Goal: Information Seeking & Learning: Check status

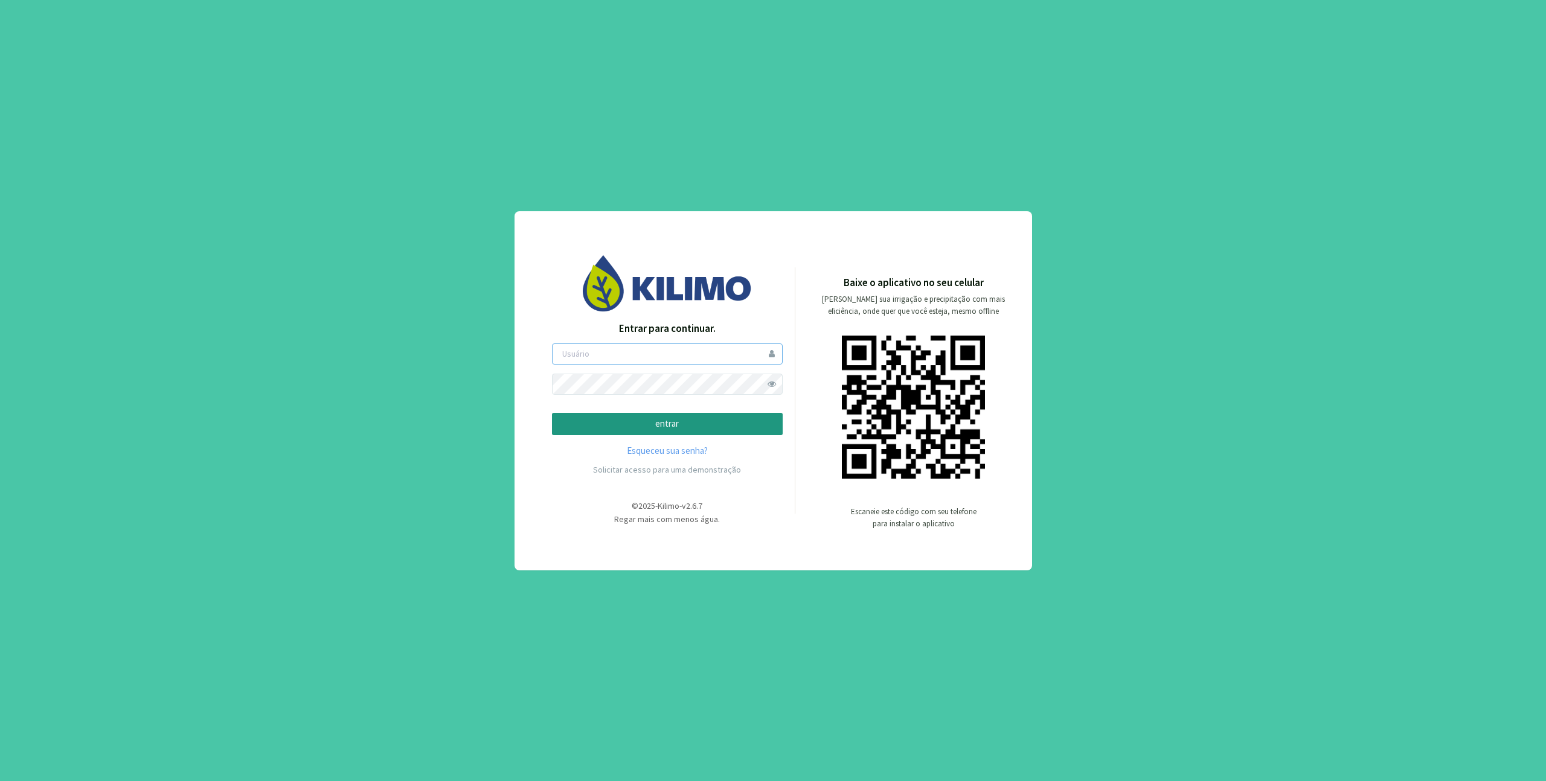
click at [684, 351] on input "email" at bounding box center [667, 354] width 231 height 21
paste input "amaury"
type input "amaury"
click at [598, 428] on p "entrar" at bounding box center [667, 424] width 210 height 14
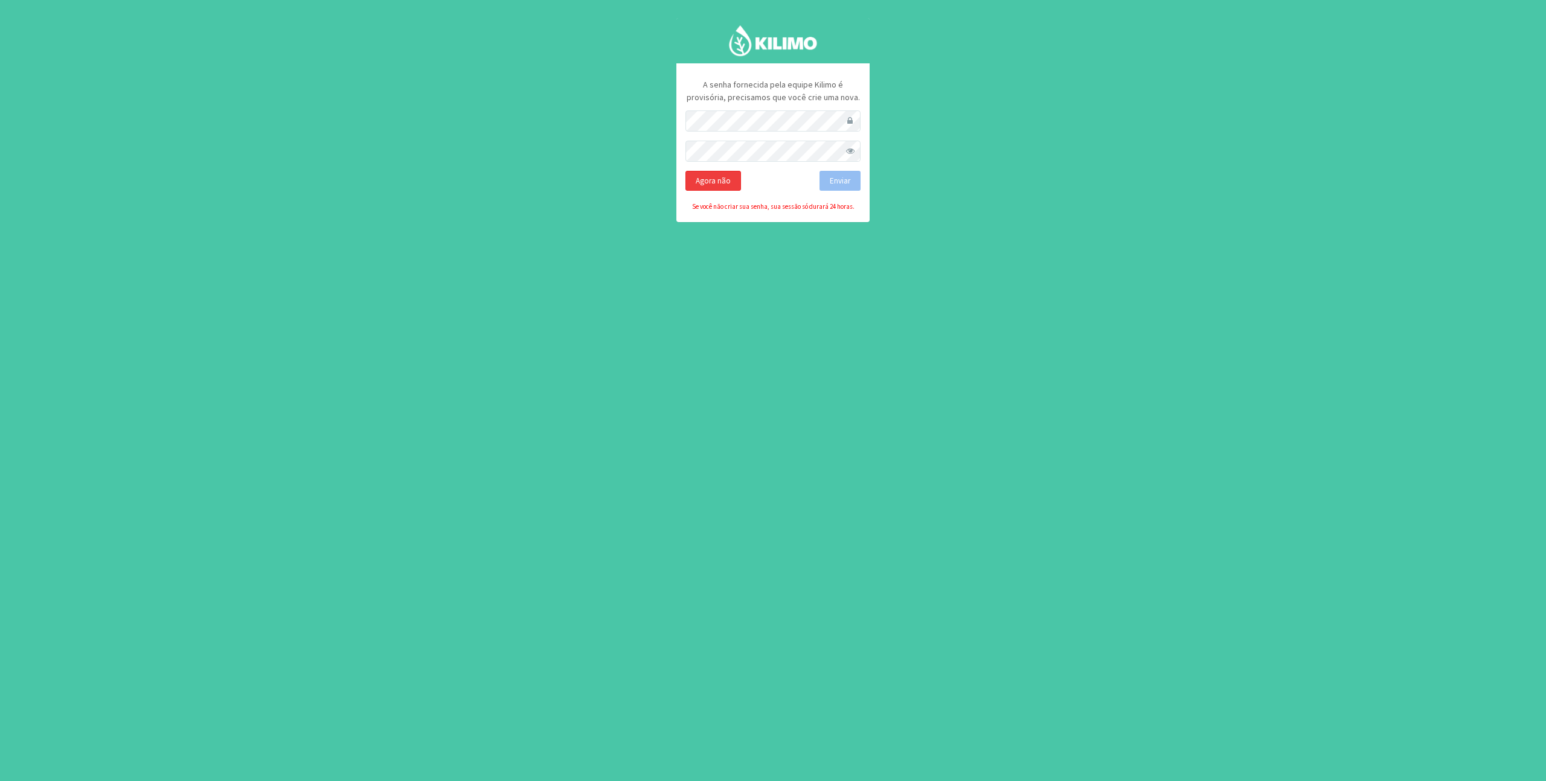
click at [710, 177] on div "Agora não" at bounding box center [713, 181] width 56 height 21
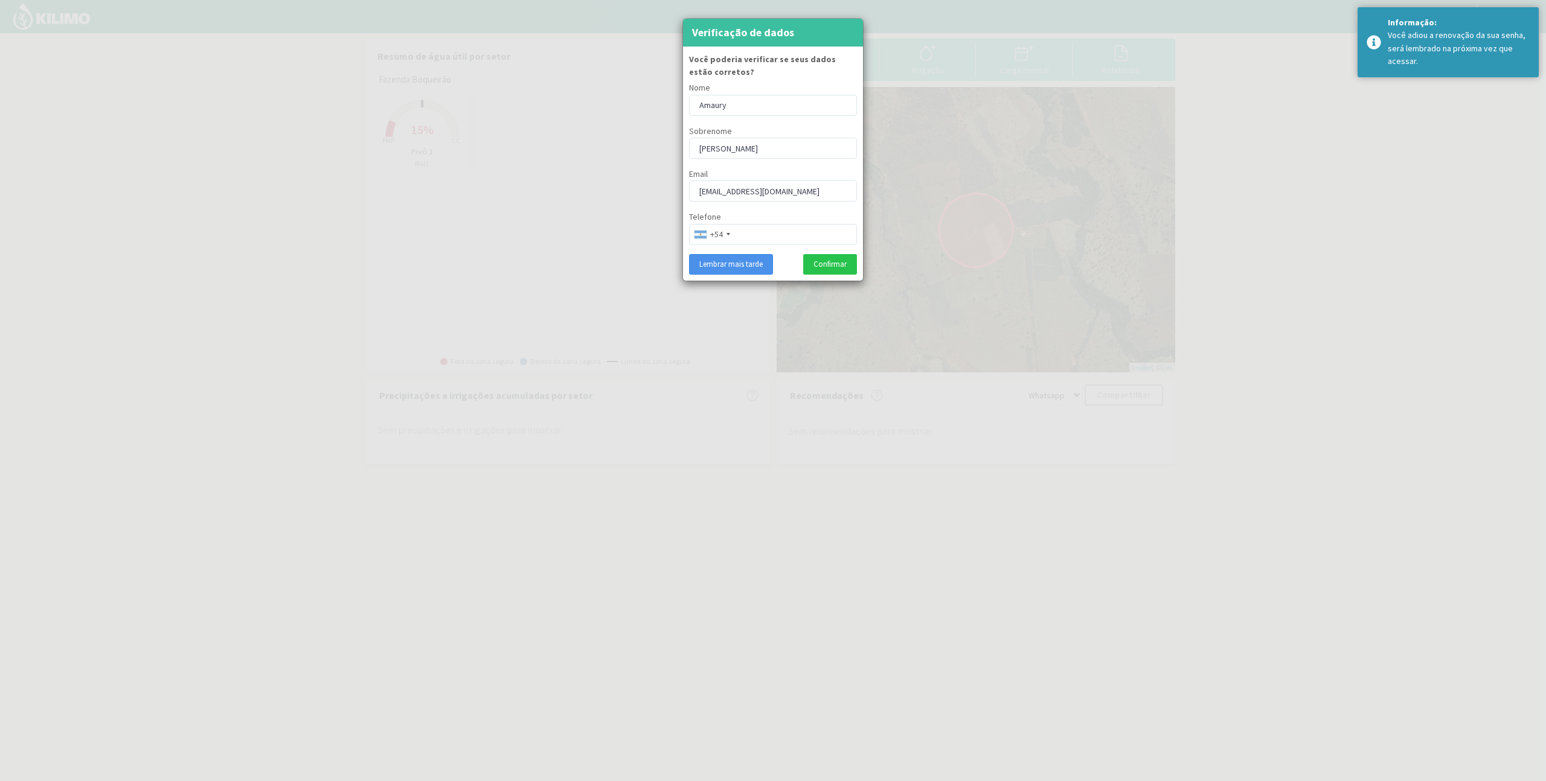
click at [728, 265] on button "Lembrar mais tarde" at bounding box center [731, 264] width 84 height 21
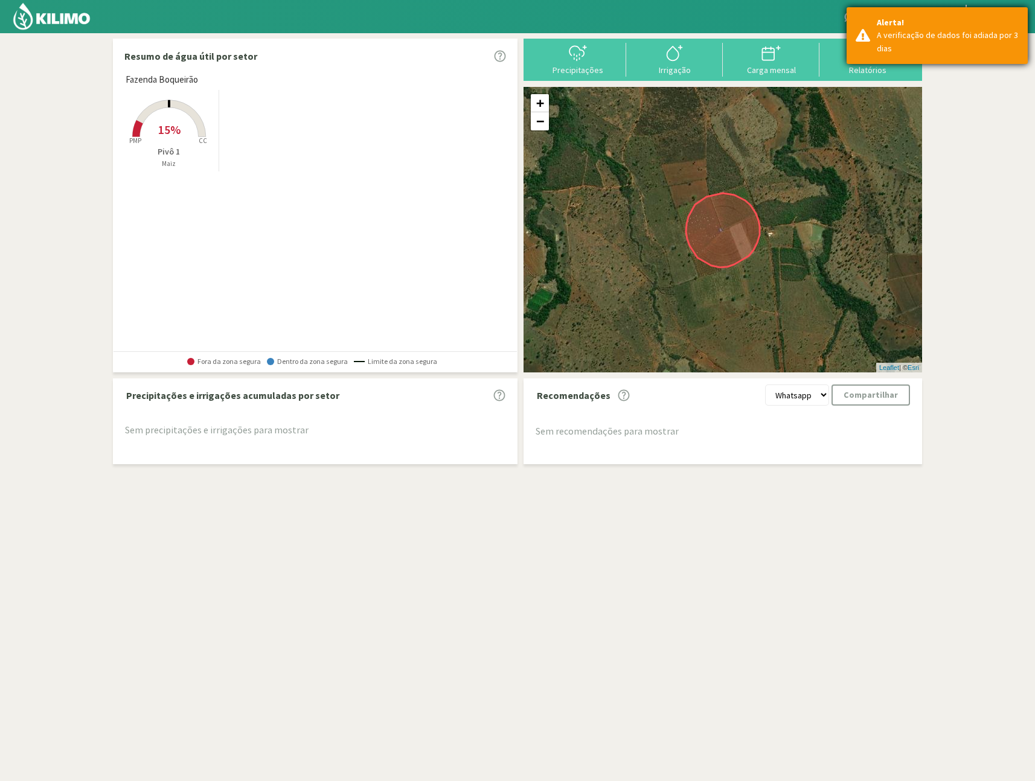
click at [950, 36] on div "A verificação de dados foi adiada por 3 dias" at bounding box center [948, 42] width 142 height 26
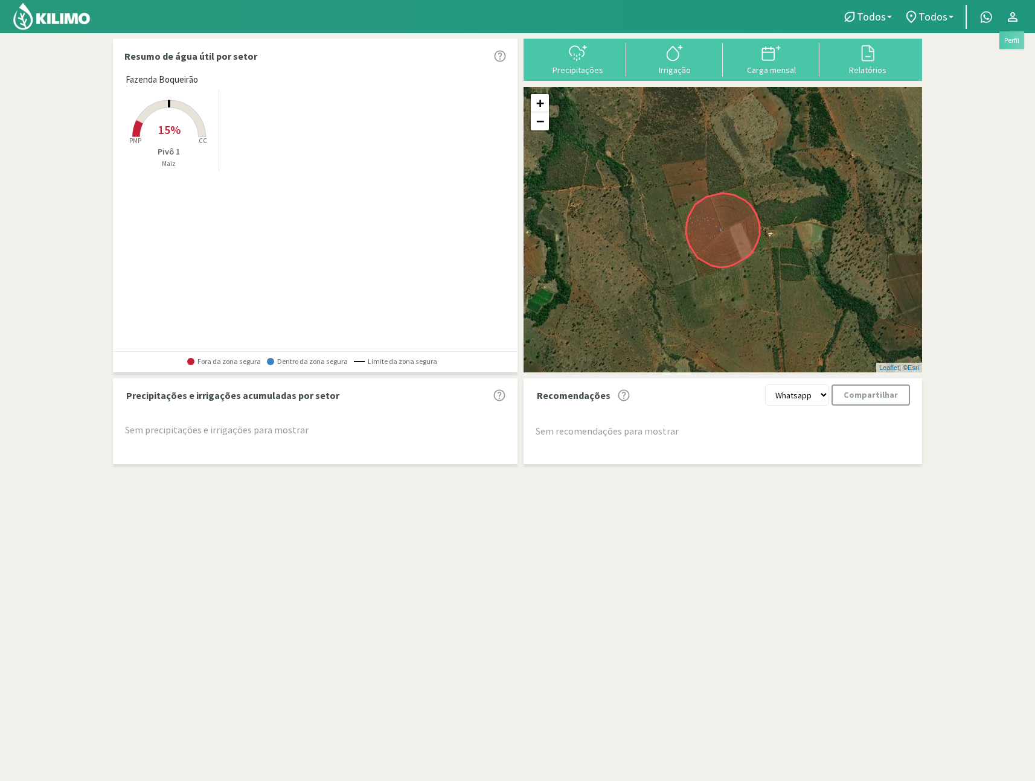
click at [1020, 18] on link at bounding box center [1013, 16] width 27 height 23
click at [998, 34] on link "Perfil" at bounding box center [977, 44] width 95 height 25
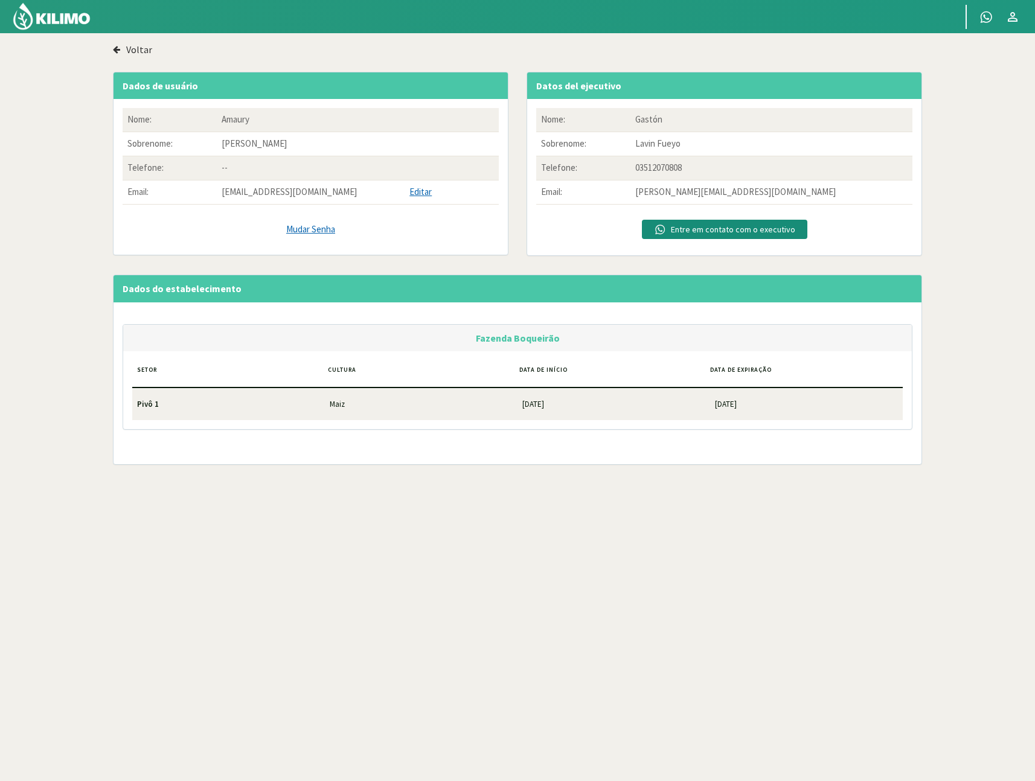
click at [121, 50] on button "Voltar" at bounding box center [132, 50] width 39 height 22
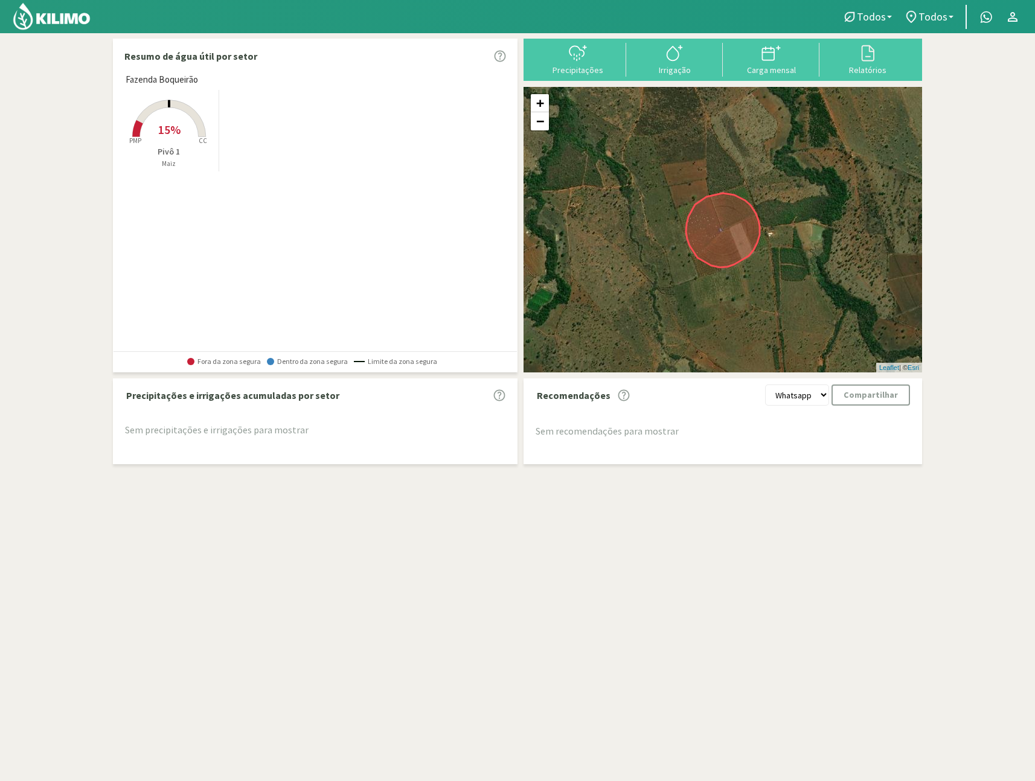
click at [181, 123] on rect at bounding box center [169, 138] width 97 height 97
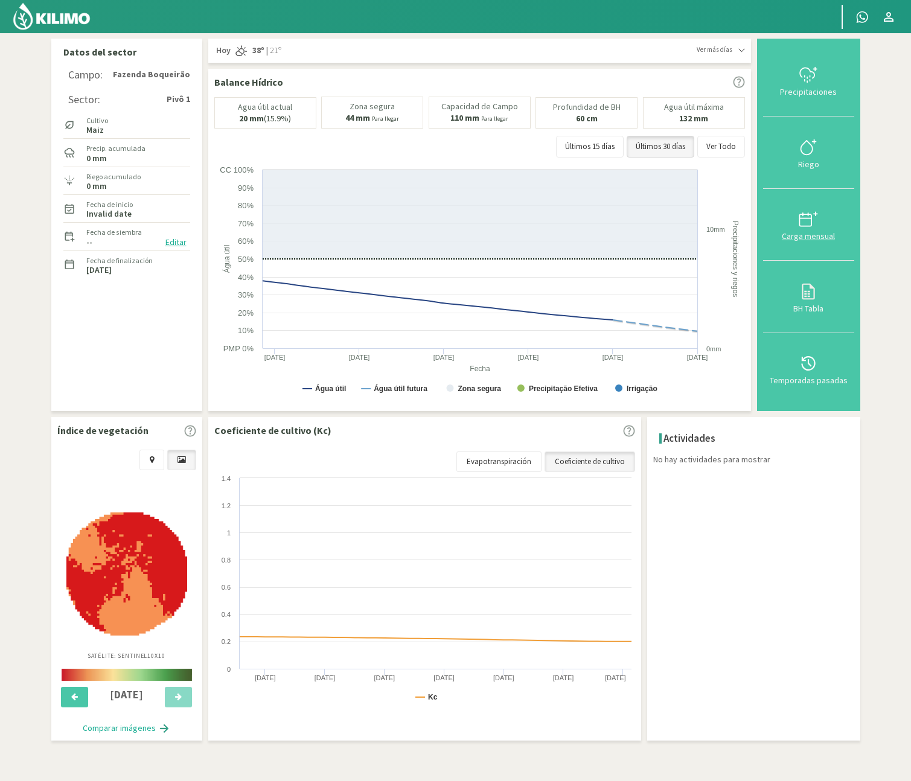
click at [815, 225] on icon at bounding box center [808, 219] width 19 height 19
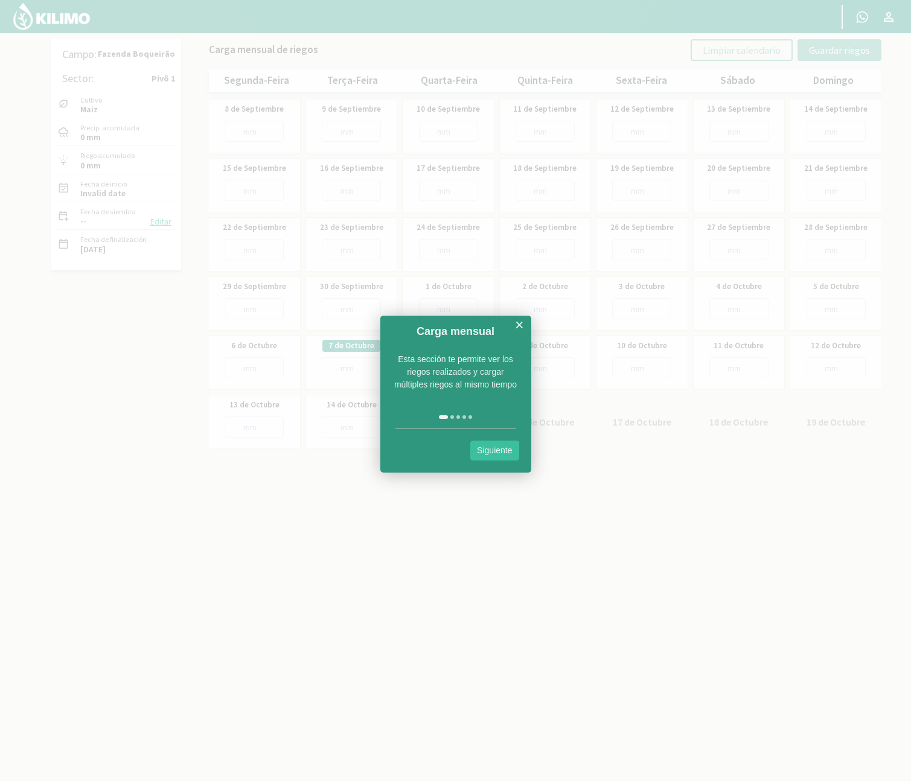
click at [524, 321] on div "Carga mensual ×" at bounding box center [455, 328] width 151 height 25
click at [522, 324] on link "×" at bounding box center [519, 325] width 9 height 15
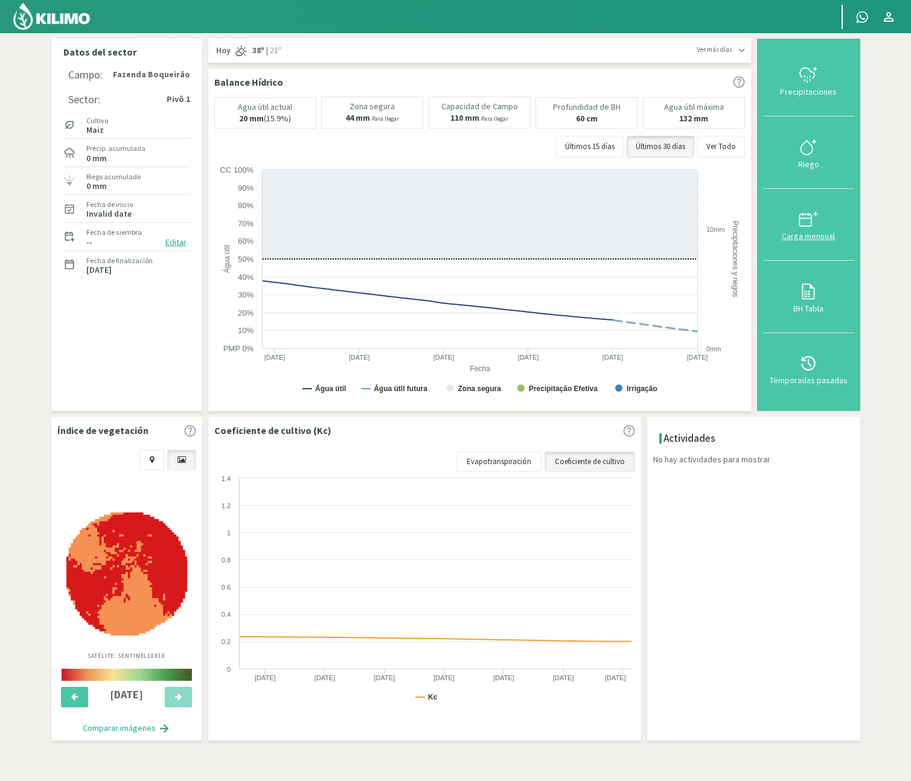
click at [797, 223] on div at bounding box center [809, 219] width 84 height 19
click at [812, 301] on svg-icon at bounding box center [808, 298] width 19 height 11
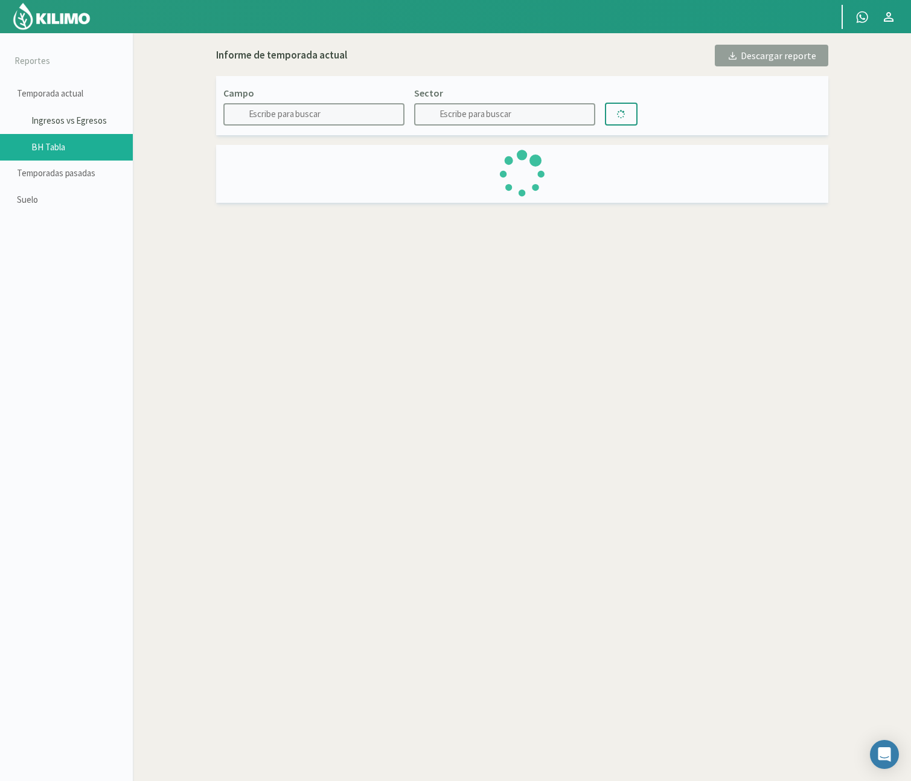
type input "Fazenda Boqueirão"
type input "Pivô 1"
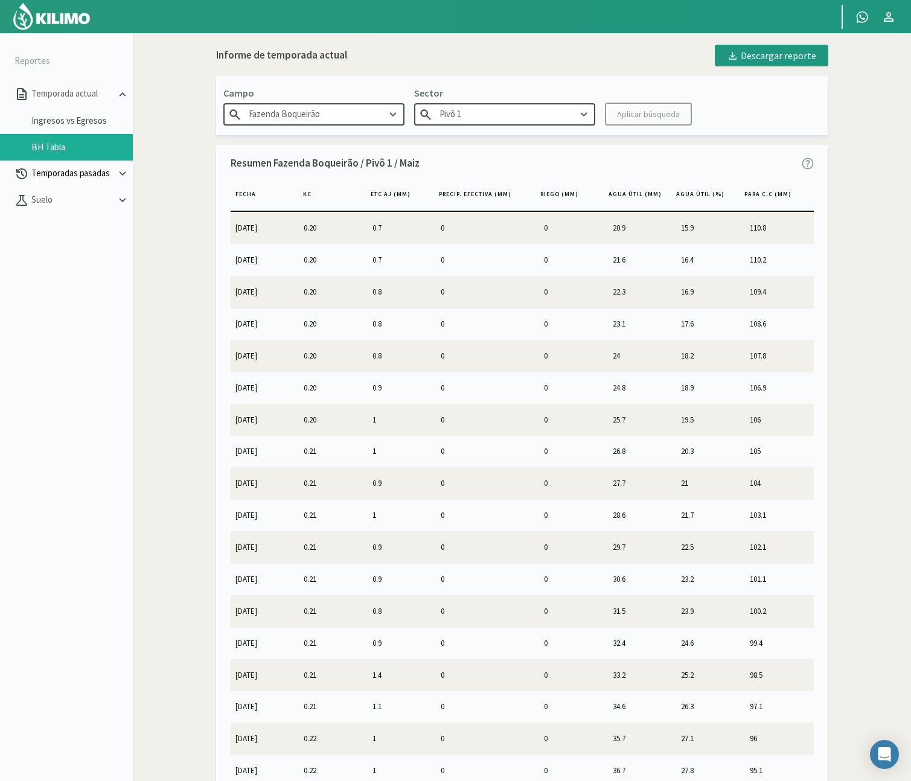
click at [108, 169] on p "Temporadas pasadas" at bounding box center [72, 174] width 87 height 14
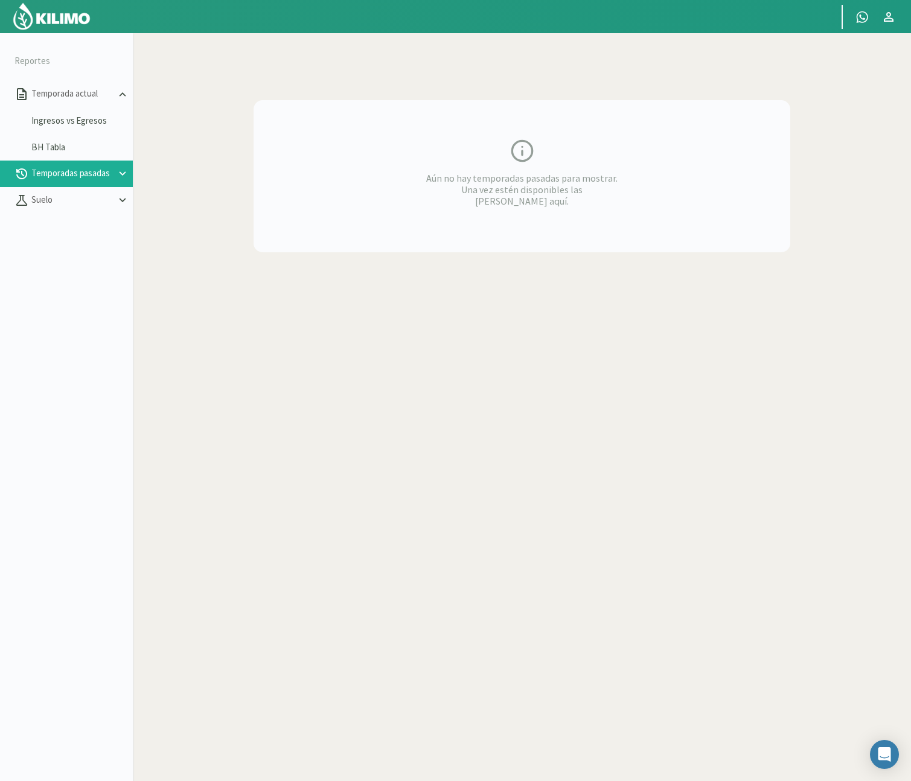
click at [119, 175] on icon at bounding box center [122, 173] width 13 height 13
click at [121, 247] on icon at bounding box center [122, 253] width 13 height 13
click at [69, 283] on link "Humedad" at bounding box center [81, 280] width 101 height 11
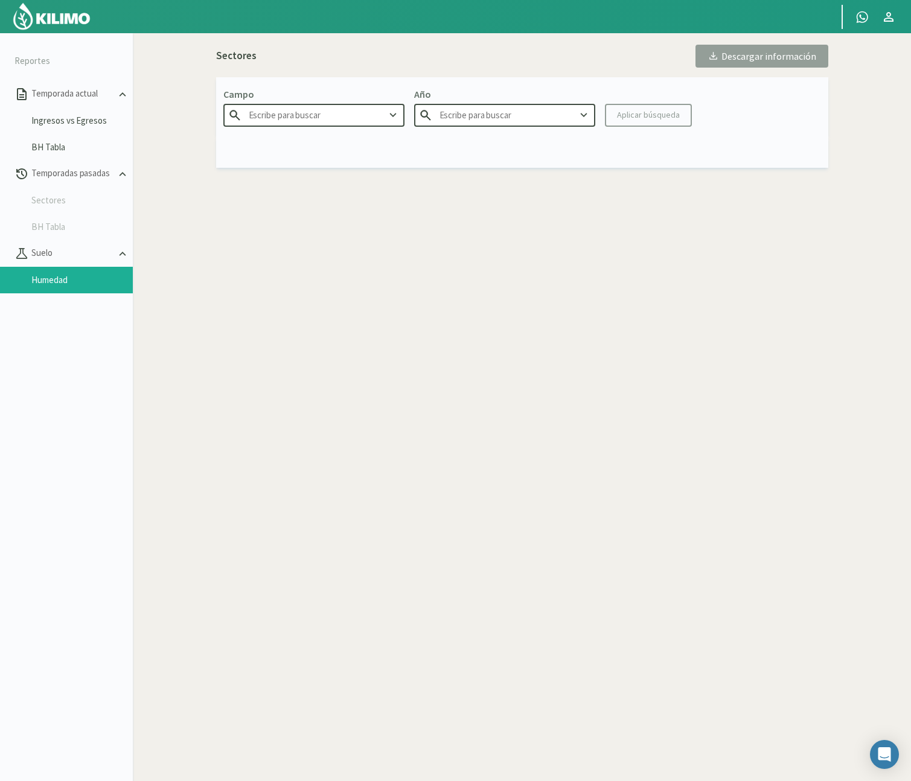
type input "Fazenda Boqueirão"
type input "2025"
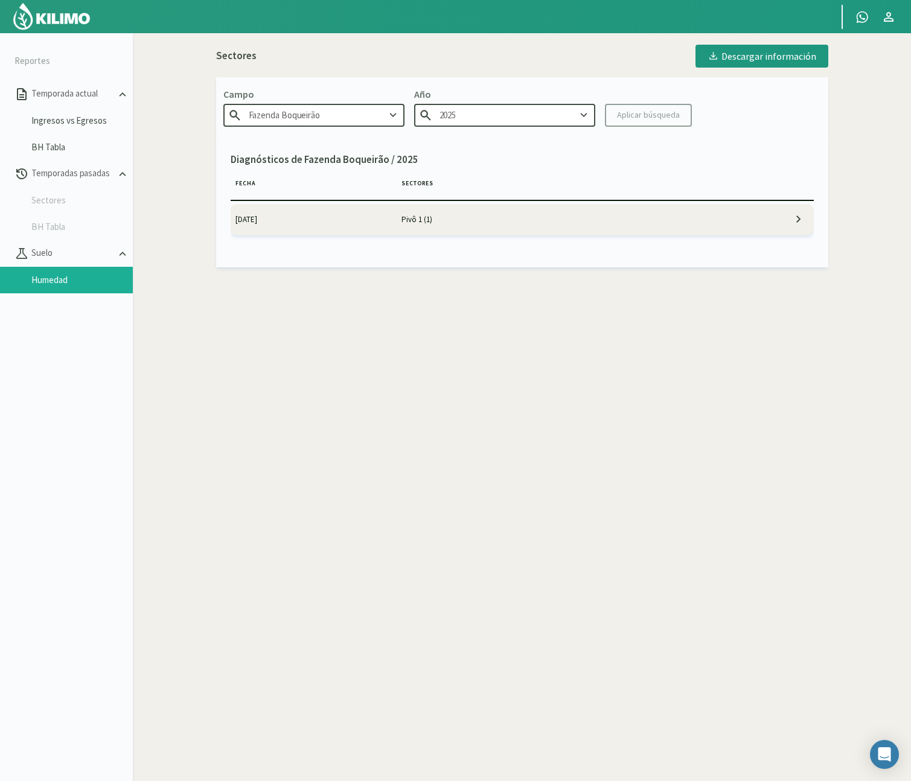
click at [31, 34] on aside "Reportes Temporada actual Ingresos vs Egresos BH Tabla Temporadas pasadas Secto…" at bounding box center [66, 423] width 133 height 781
click at [34, 30] on img at bounding box center [51, 16] width 79 height 29
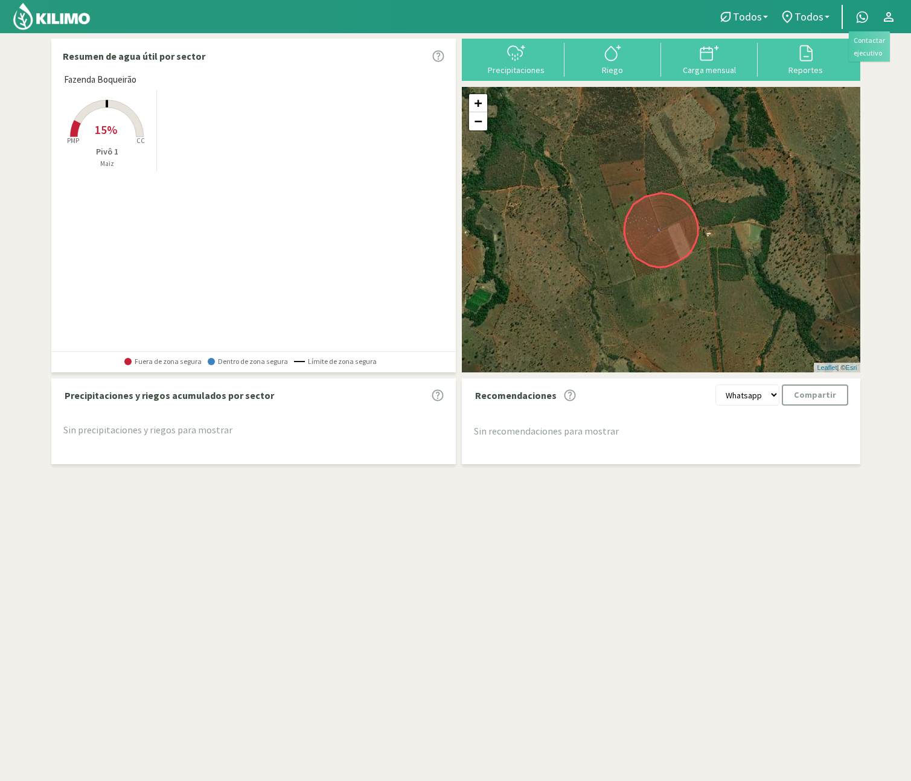
click at [868, 20] on icon at bounding box center [862, 17] width 14 height 14
click at [882, 15] on icon at bounding box center [889, 17] width 14 height 14
click at [866, 70] on link "Salir" at bounding box center [853, 69] width 95 height 25
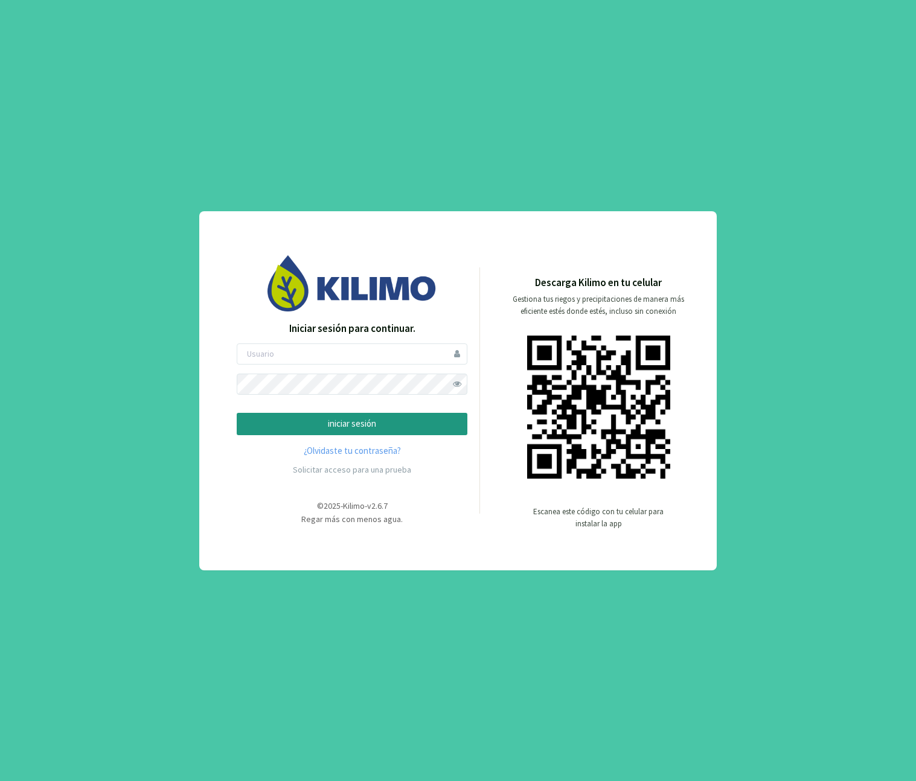
click at [387, 365] on form "iniciar sesión" at bounding box center [352, 390] width 231 height 92
click at [386, 359] on input "email" at bounding box center [352, 354] width 231 height 21
type input "amaury"
click at [237, 413] on button "iniciar sesión" at bounding box center [352, 424] width 231 height 22
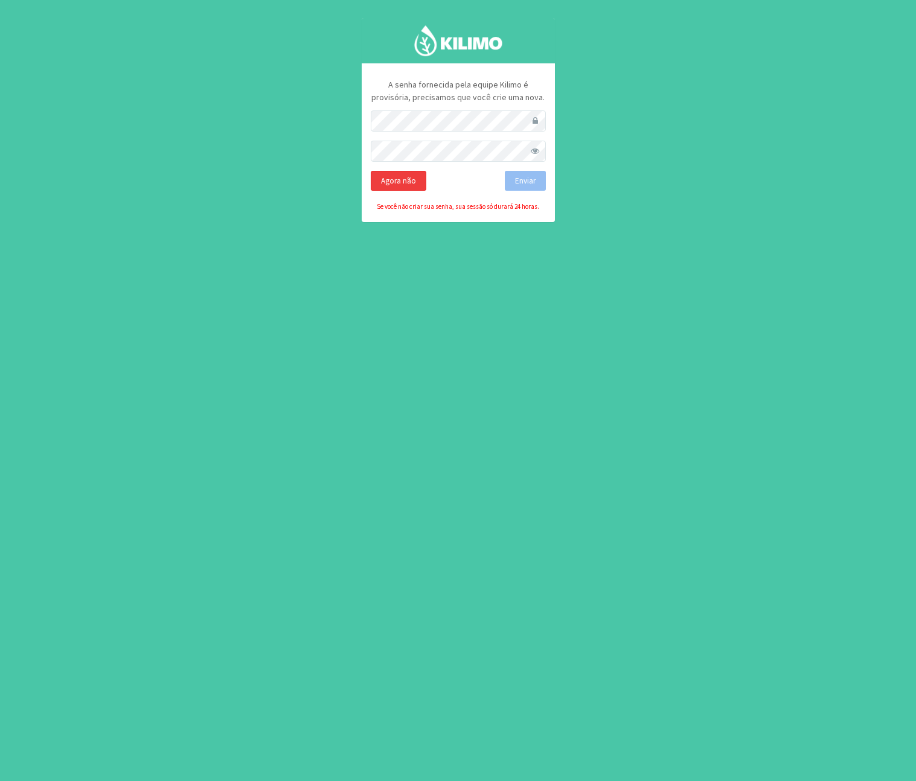
click at [415, 181] on div "Agora não" at bounding box center [399, 181] width 56 height 21
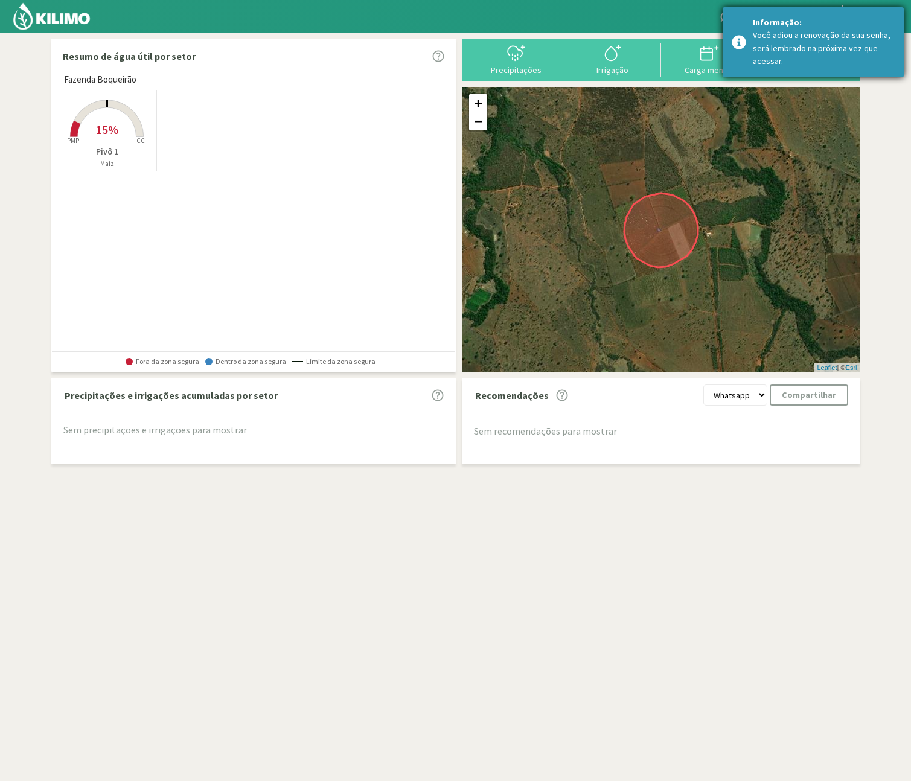
click at [793, 63] on div "Você adiou a renovação da sua senha, será lembrado na próxima vez que acessar." at bounding box center [824, 48] width 142 height 39
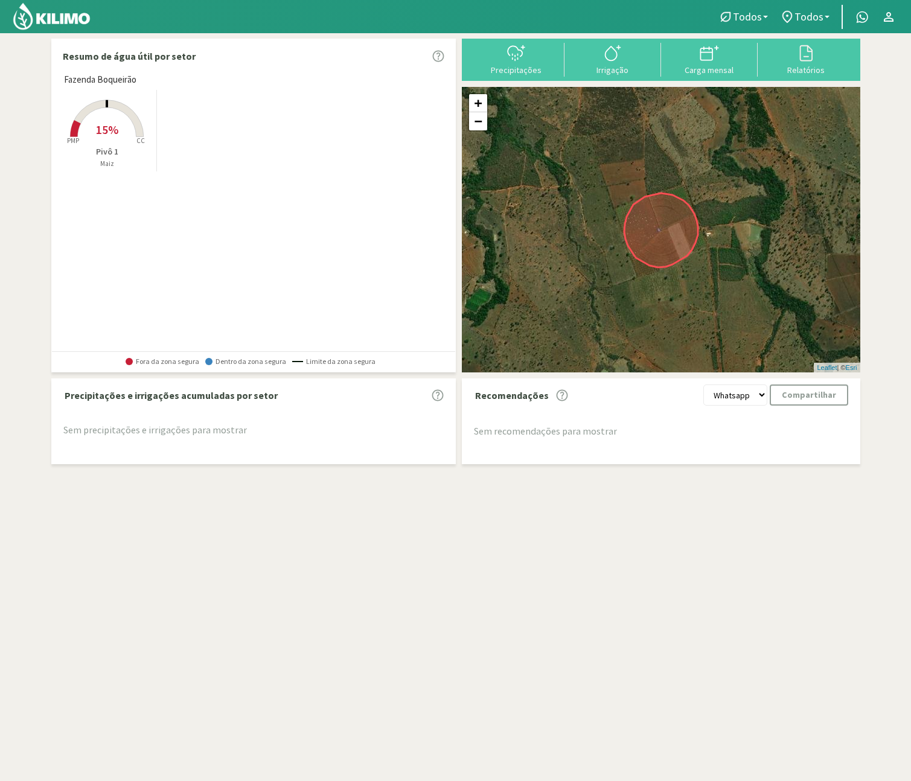
click at [114, 136] on span "15%" at bounding box center [107, 129] width 22 height 15
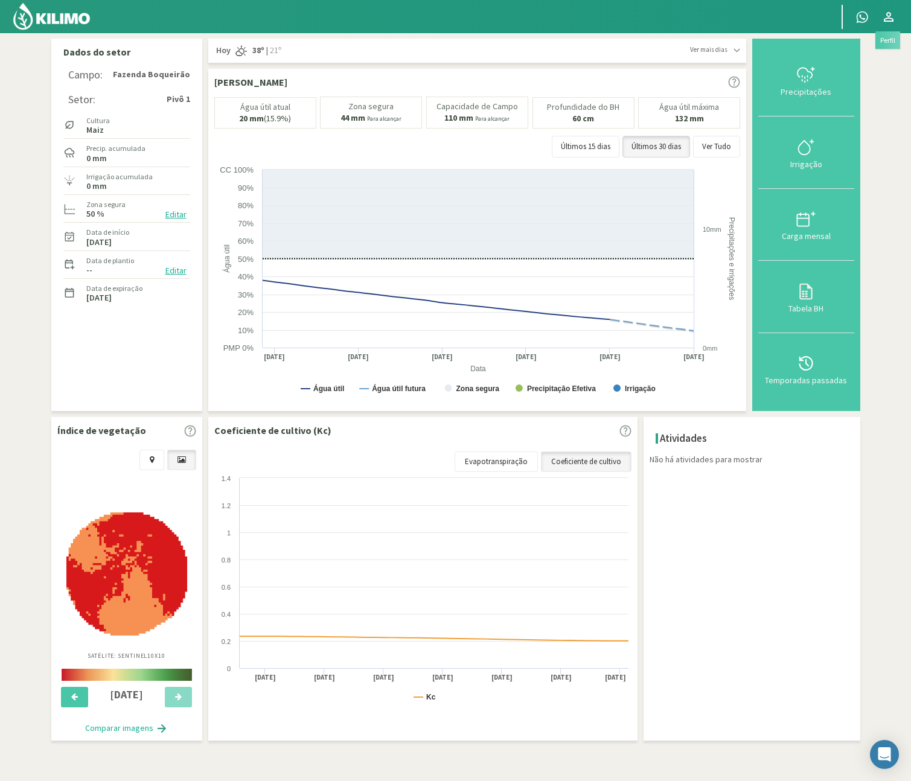
click at [878, 18] on link at bounding box center [889, 16] width 27 height 23
click at [882, 35] on link "Perfil" at bounding box center [853, 44] width 95 height 25
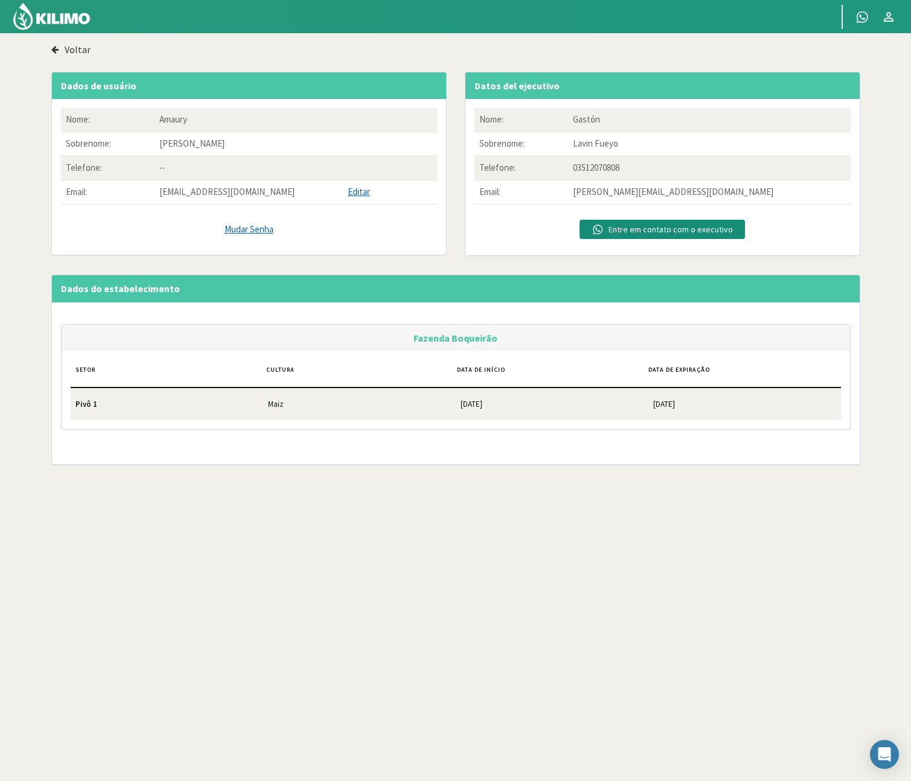
click at [77, 43] on label "Voltar" at bounding box center [78, 49] width 26 height 12
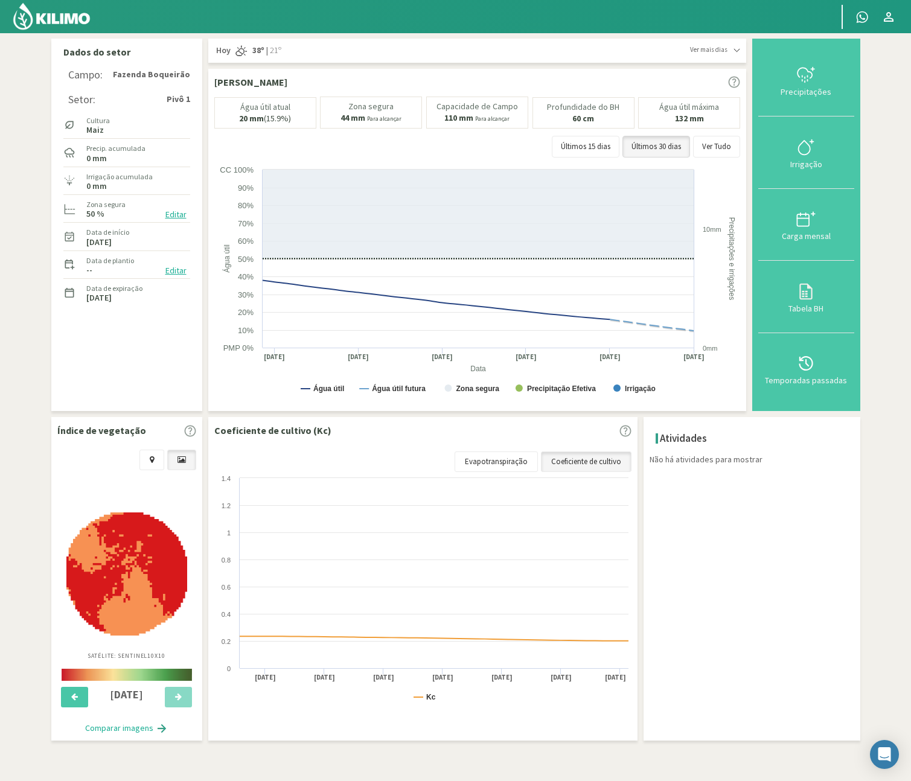
click at [61, 22] on img at bounding box center [51, 16] width 79 height 29
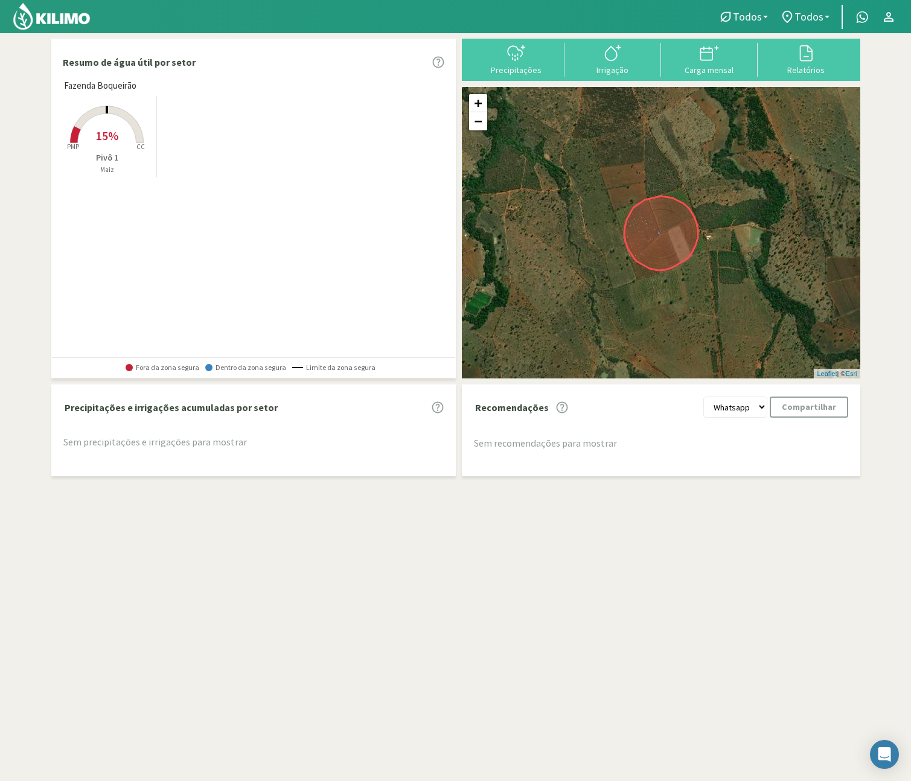
click at [126, 88] on span "Fazenda Boqueirão" at bounding box center [100, 86] width 72 height 14
click at [165, 62] on p "Resumo de água útil por setor" at bounding box center [129, 62] width 133 height 14
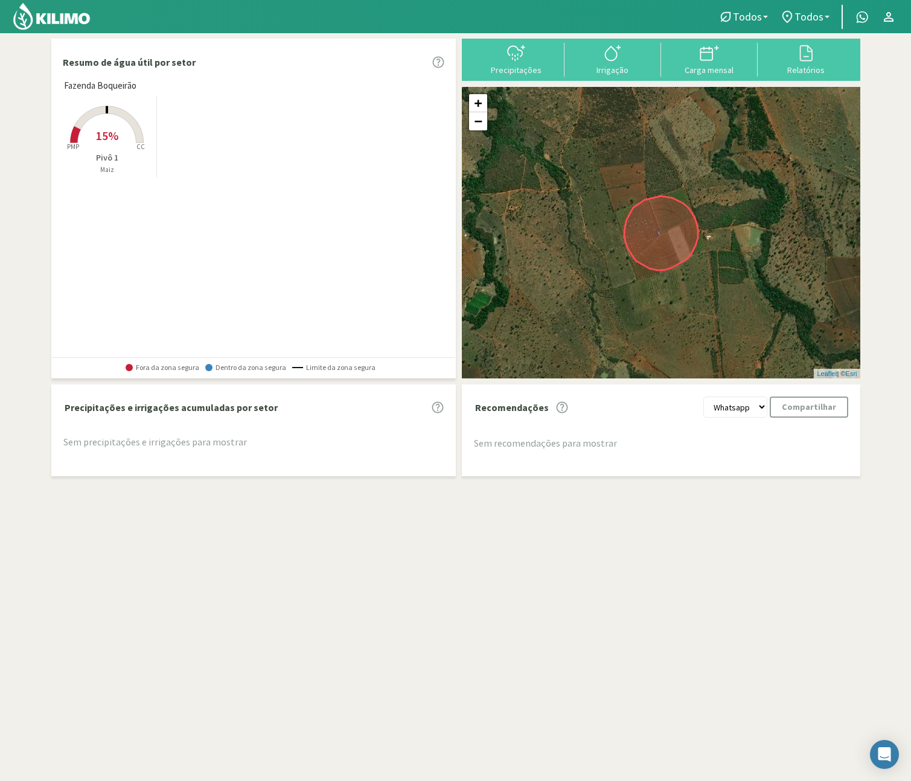
click at [127, 83] on span "Fazenda Boqueirão" at bounding box center [100, 86] width 72 height 14
click at [91, 89] on span "Fazenda Boqueirão" at bounding box center [100, 86] width 72 height 14
